Goal: Information Seeking & Learning: Understand process/instructions

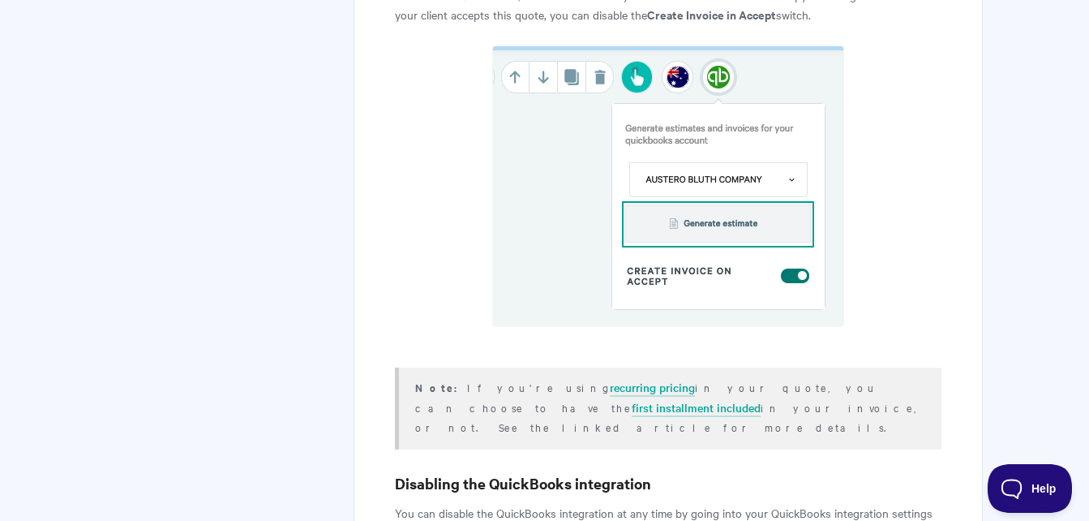
scroll to position [3624, 0]
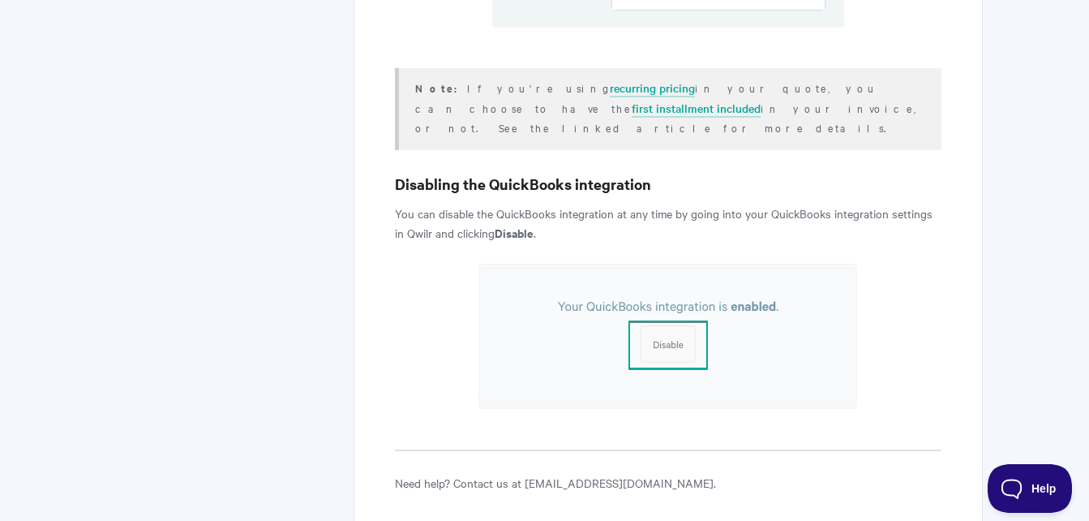
click at [664, 264] on img at bounding box center [667, 336] width 379 height 145
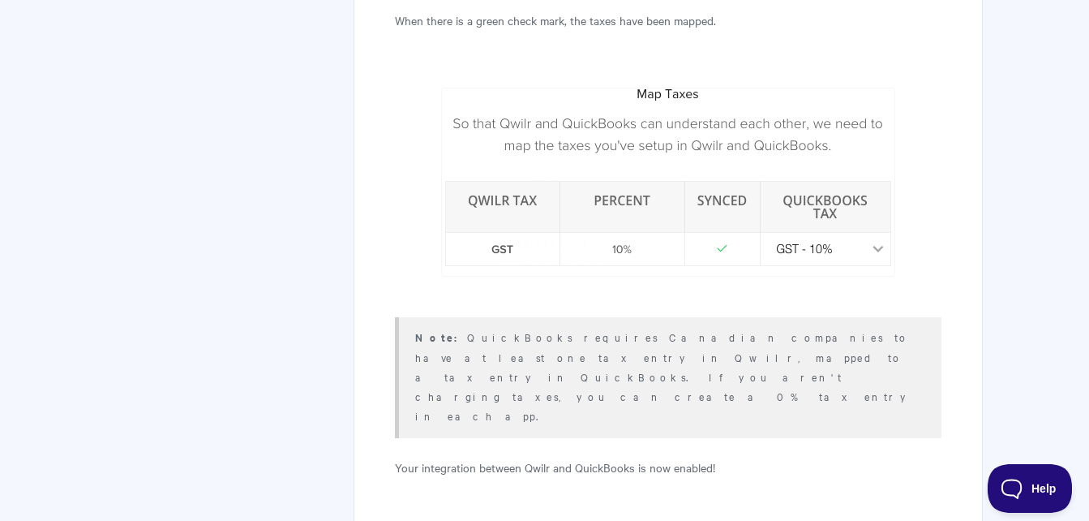
scroll to position [1678, 0]
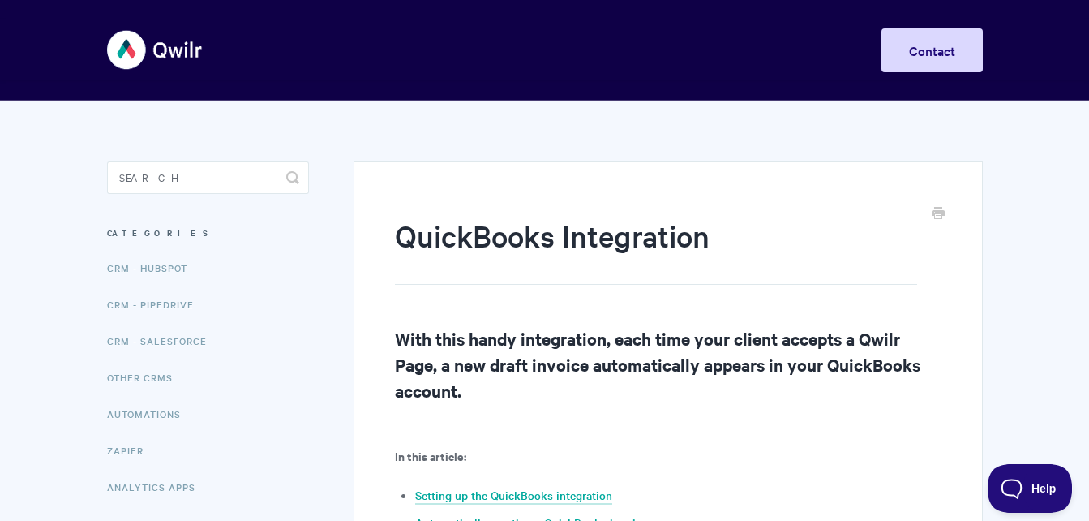
scroll to position [324, 0]
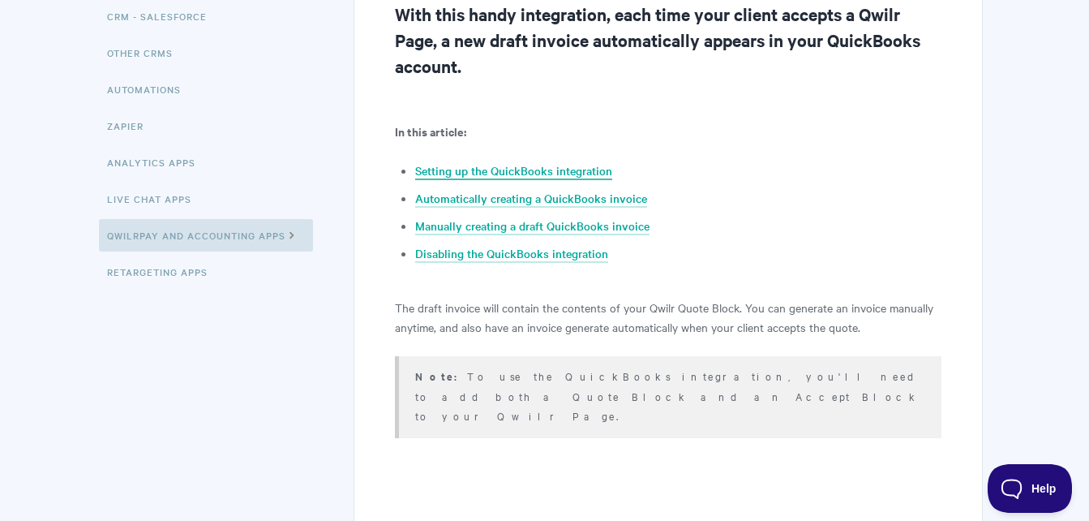
click at [537, 164] on link "Setting up the QuickBooks integration" at bounding box center [513, 171] width 197 height 18
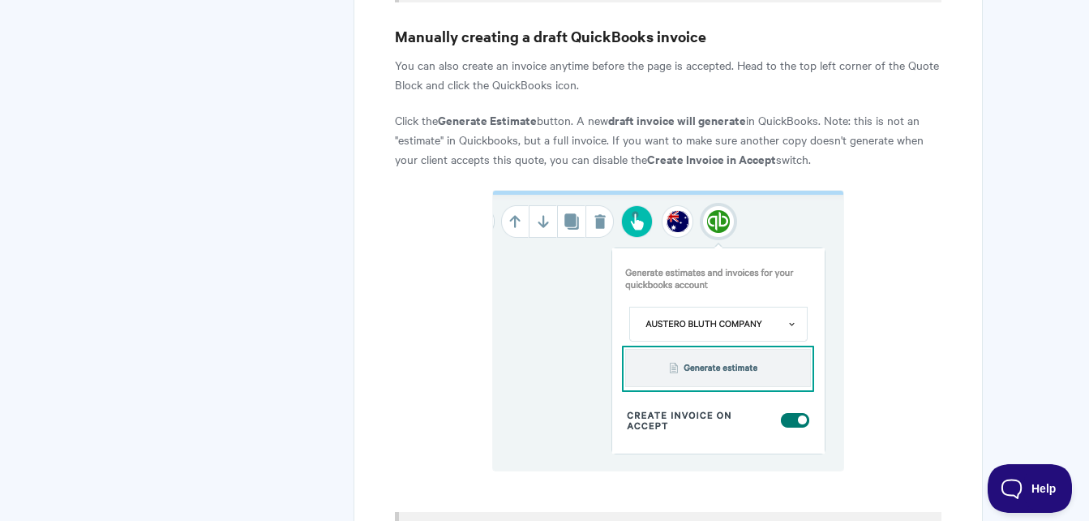
scroll to position [3585, 0]
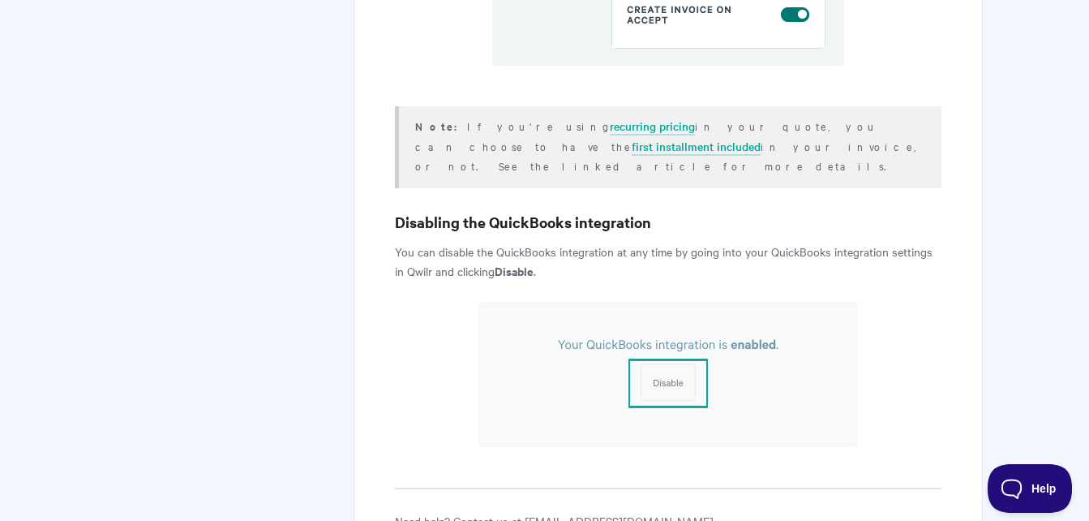
click at [746, 302] on img at bounding box center [667, 374] width 379 height 145
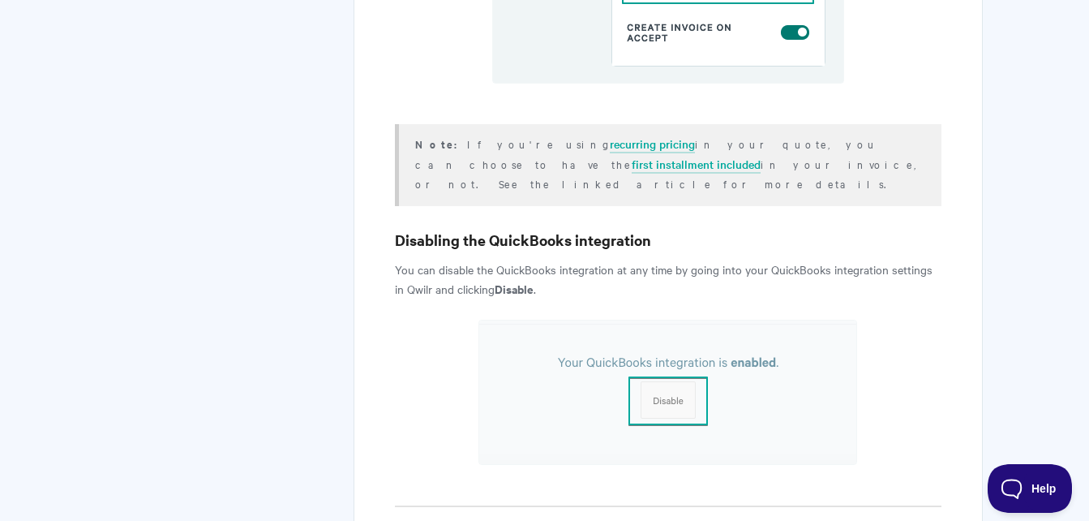
scroll to position [3624, 0]
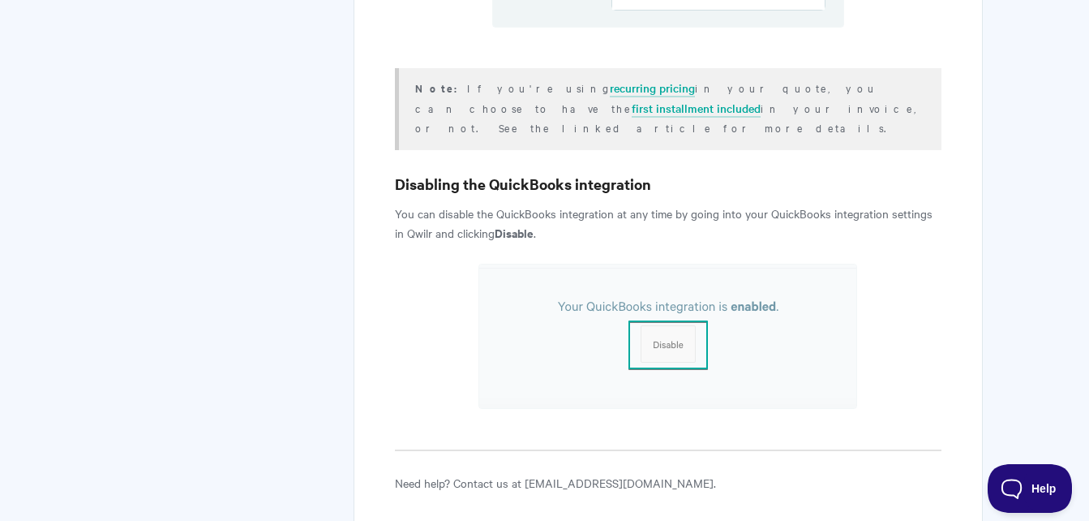
click at [662, 264] on img at bounding box center [667, 336] width 379 height 145
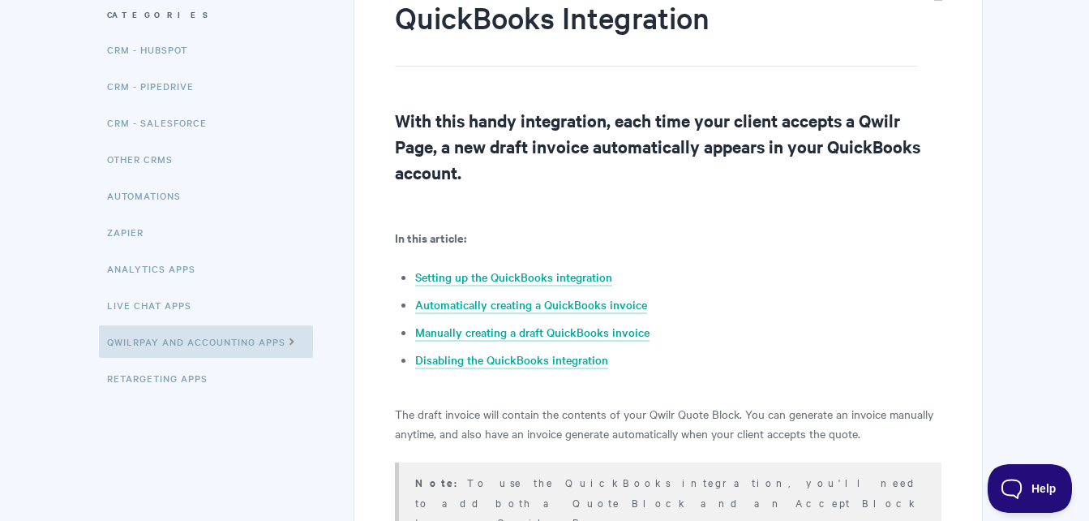
scroll to position [0, 0]
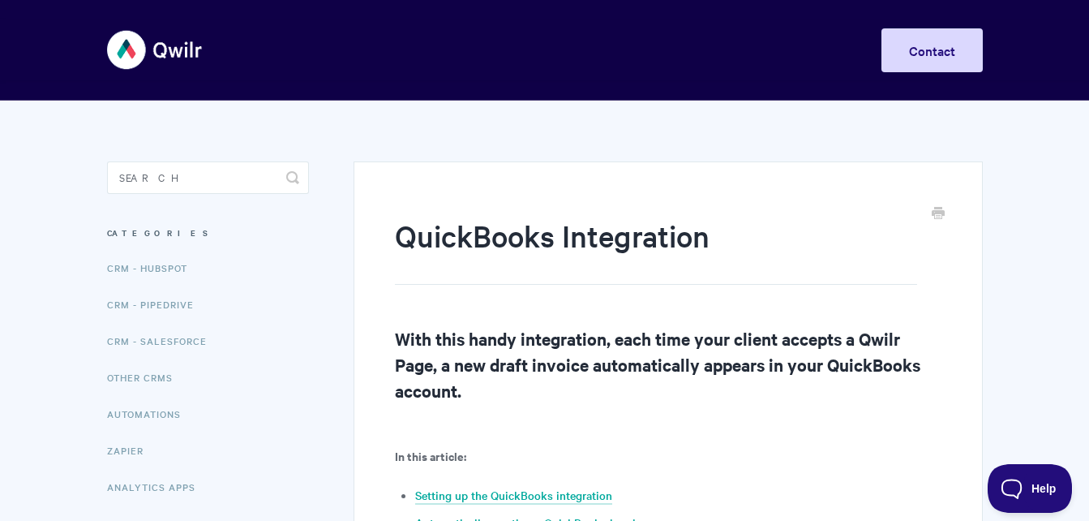
click at [131, 236] on h3 "Categories" at bounding box center [208, 232] width 202 height 29
click at [132, 232] on h3 "Categories" at bounding box center [208, 232] width 202 height 29
click at [122, 63] on img at bounding box center [155, 49] width 96 height 61
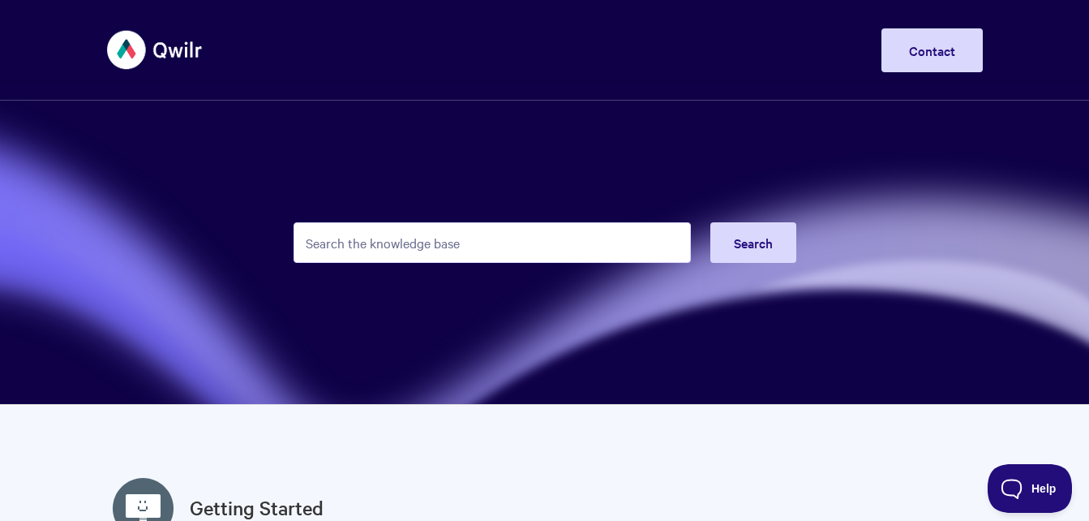
click at [355, 246] on input "Search the knowledge base" at bounding box center [492, 242] width 397 height 41
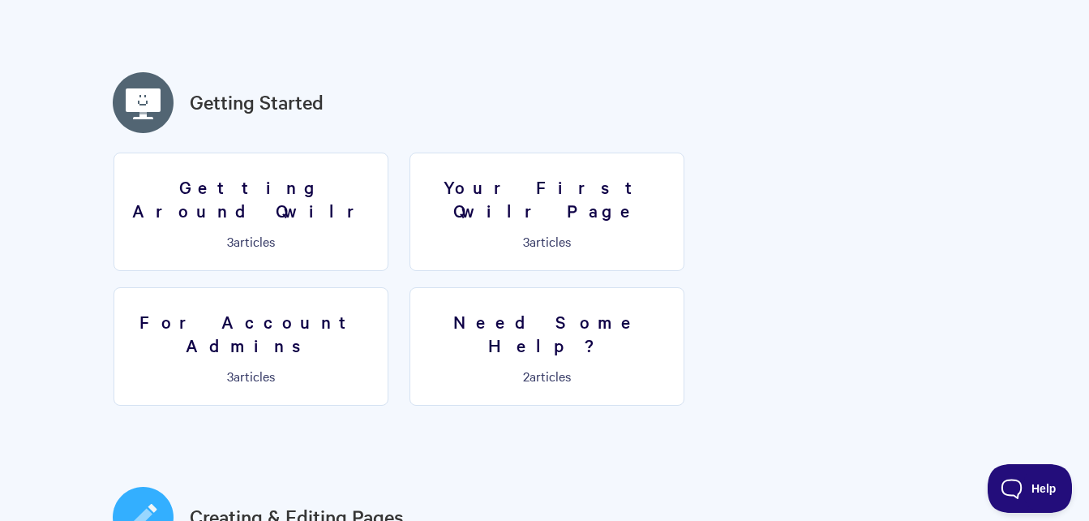
scroll to position [730, 0]
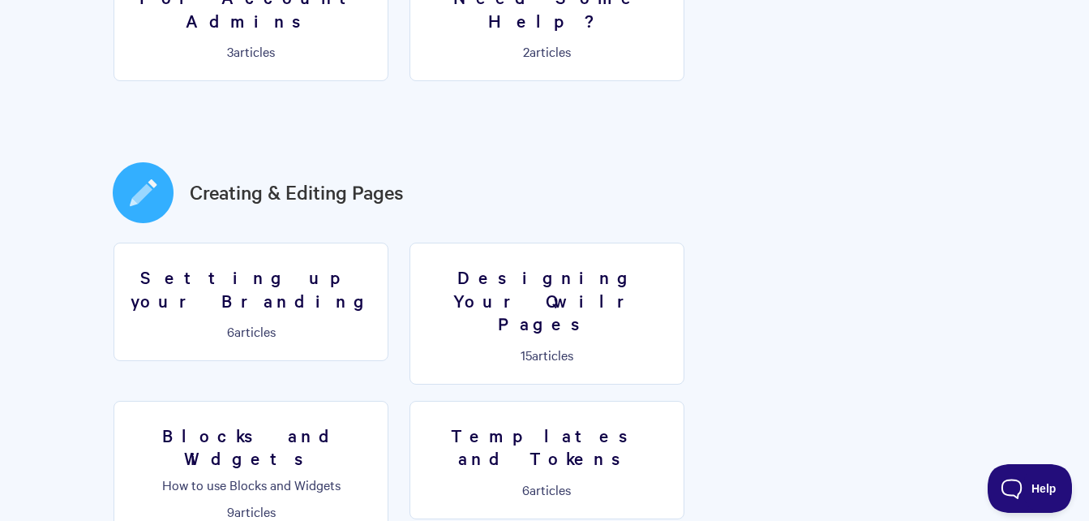
type input "invo"
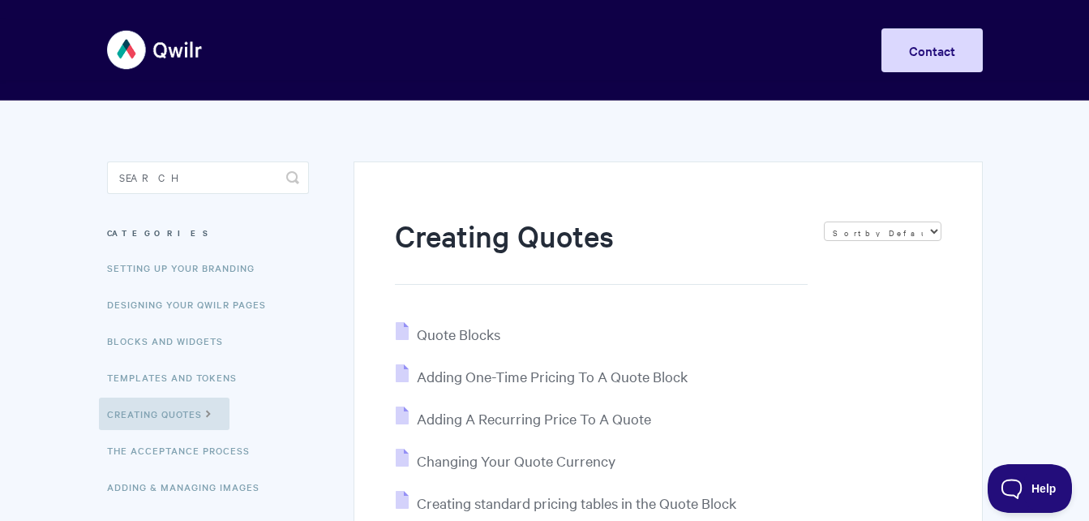
scroll to position [162, 0]
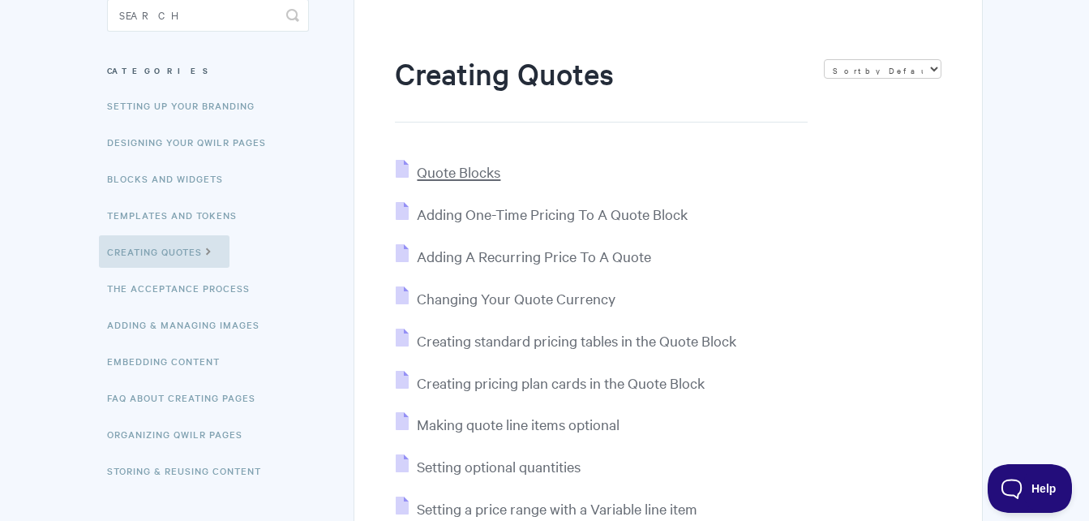
click at [432, 174] on span "Quote Blocks" at bounding box center [459, 171] width 84 height 19
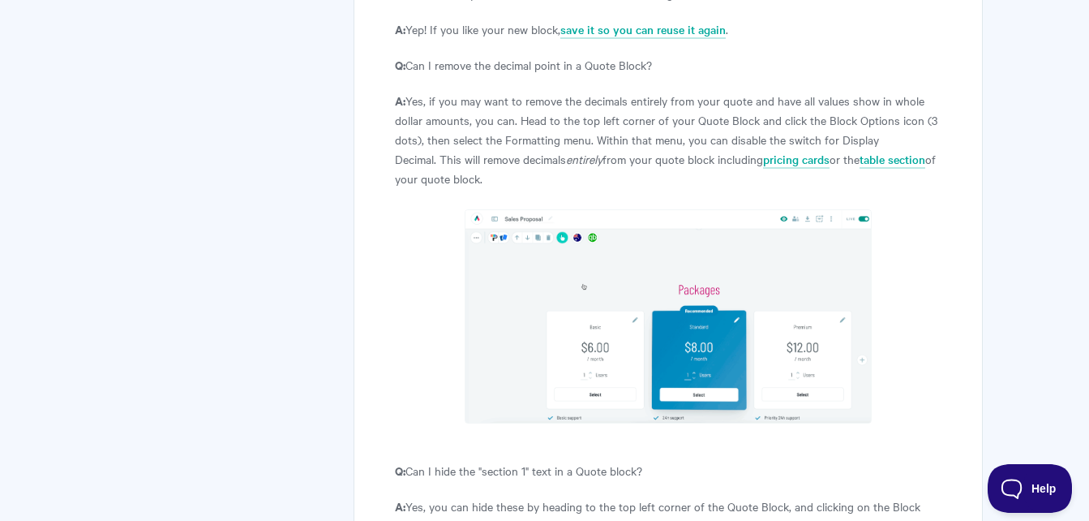
scroll to position [6628, 0]
